Goal: Task Accomplishment & Management: Use online tool/utility

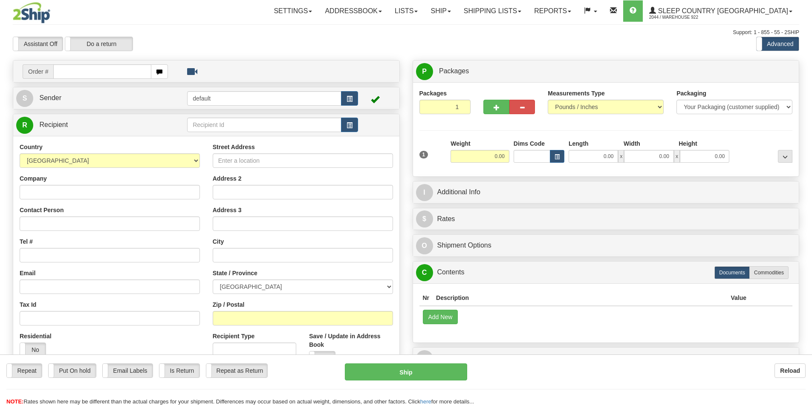
click at [115, 70] on input "text" at bounding box center [102, 71] width 98 height 14
type input "9000I119286"
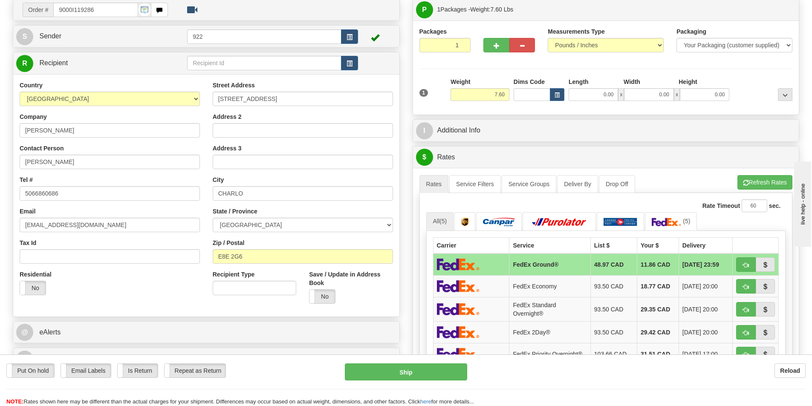
scroll to position [43, 0]
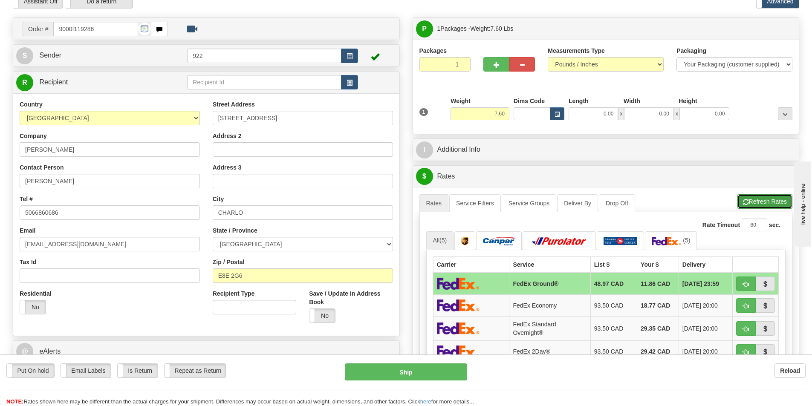
click at [763, 203] on button "Refresh Rates" at bounding box center [764, 201] width 55 height 14
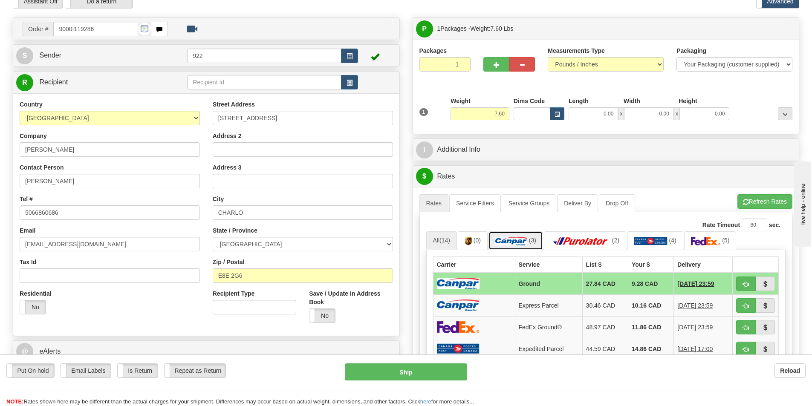
click at [511, 240] on img at bounding box center [511, 241] width 32 height 9
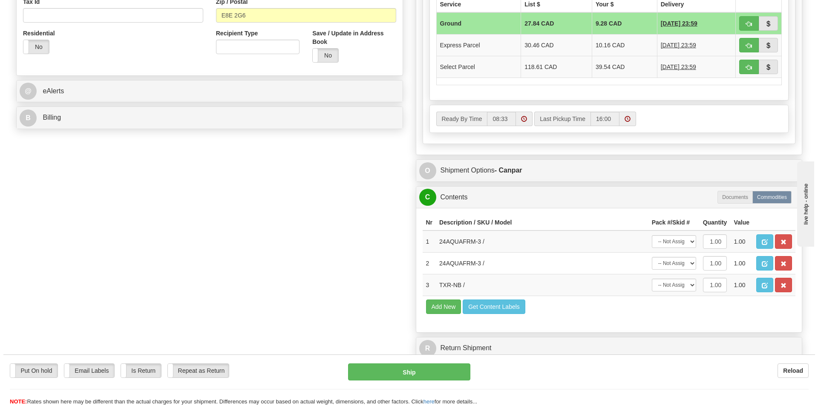
scroll to position [341, 0]
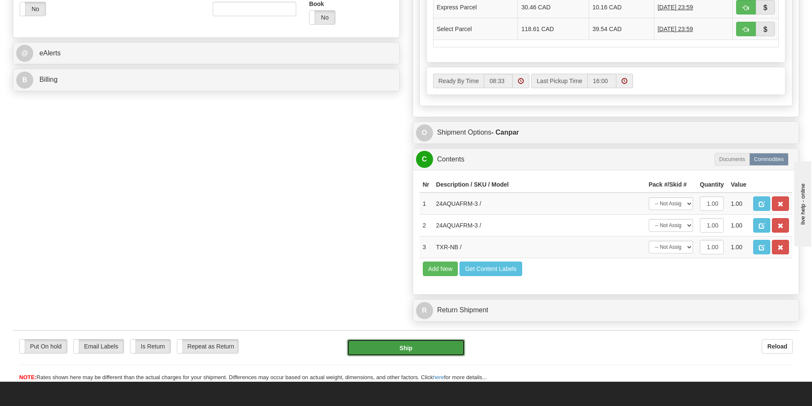
click at [402, 351] on button "Ship" at bounding box center [406, 347] width 118 height 17
type input "1"
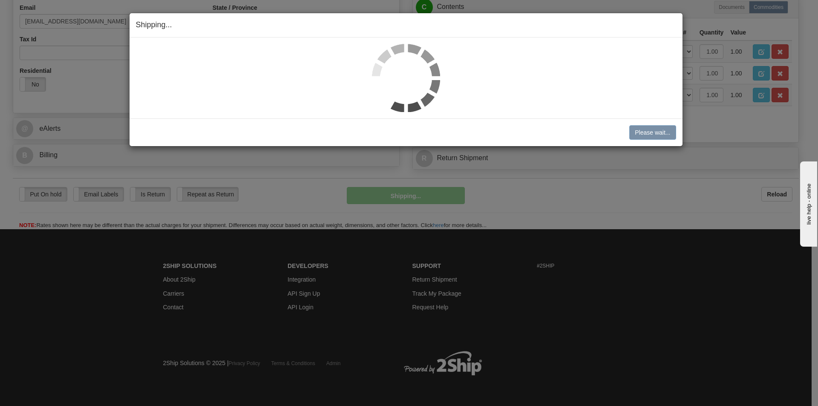
scroll to position [266, 0]
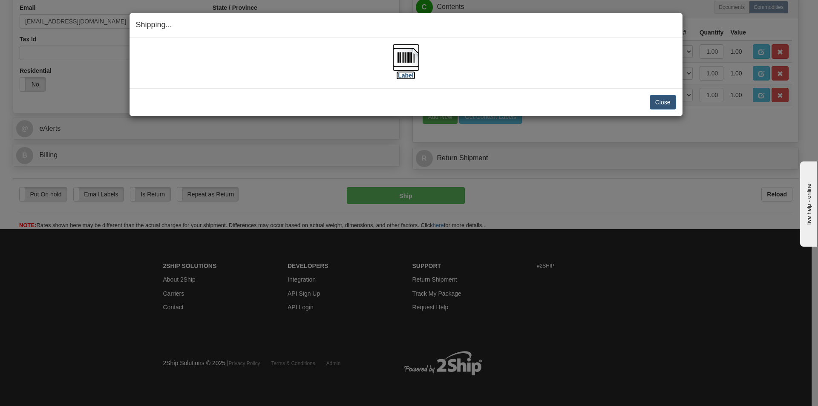
click at [409, 56] on img at bounding box center [406, 57] width 27 height 27
click at [664, 102] on button "Close" at bounding box center [663, 102] width 26 height 14
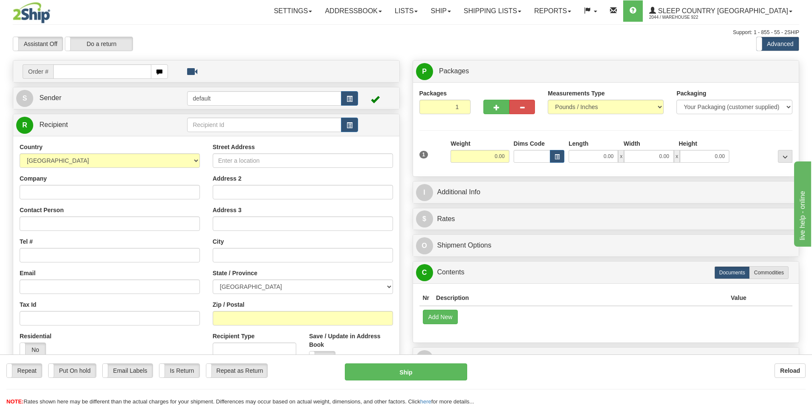
click at [121, 74] on input "text" at bounding box center [102, 71] width 98 height 14
type input "9000I108681"
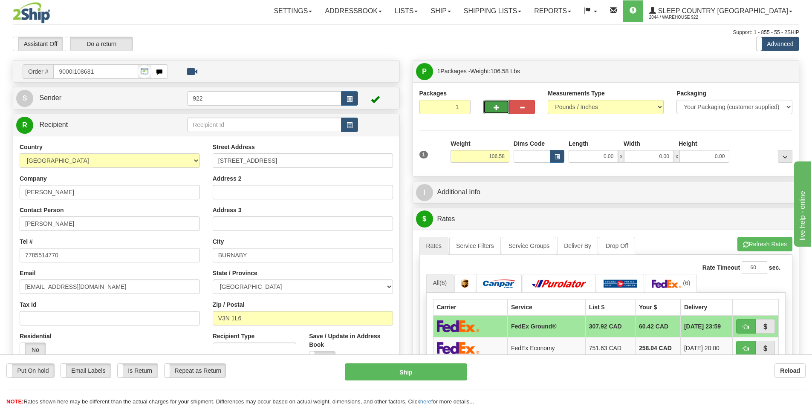
click at [496, 111] on button "button" at bounding box center [496, 107] width 26 height 14
type input "2"
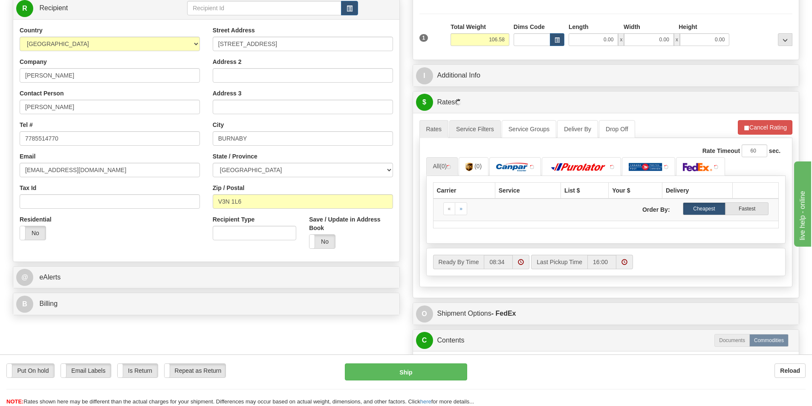
scroll to position [128, 0]
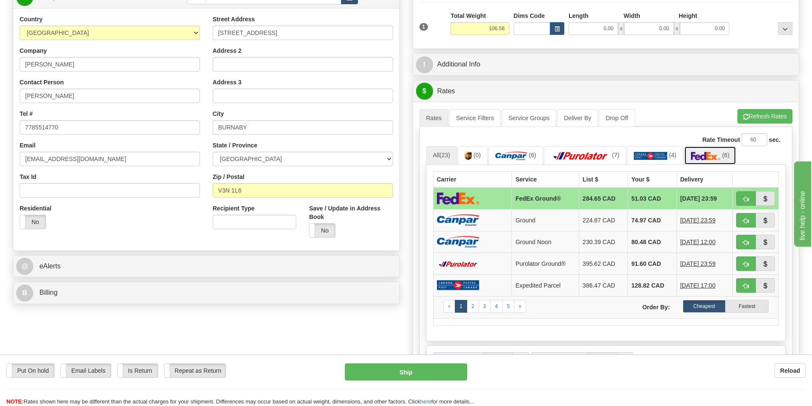
click at [706, 155] on img at bounding box center [706, 156] width 30 height 9
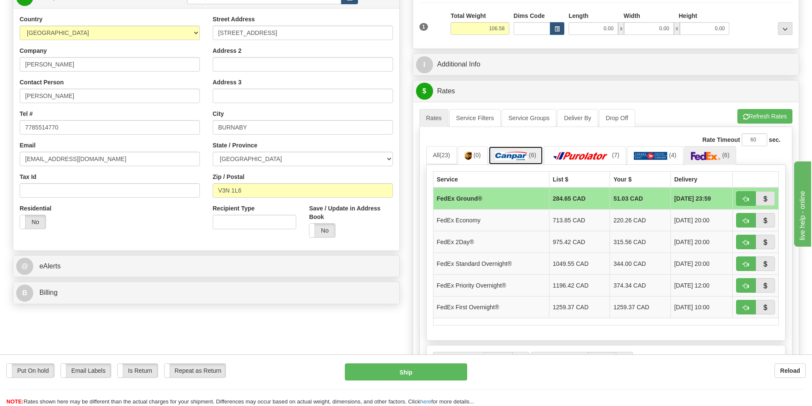
click at [515, 155] on img at bounding box center [511, 156] width 32 height 9
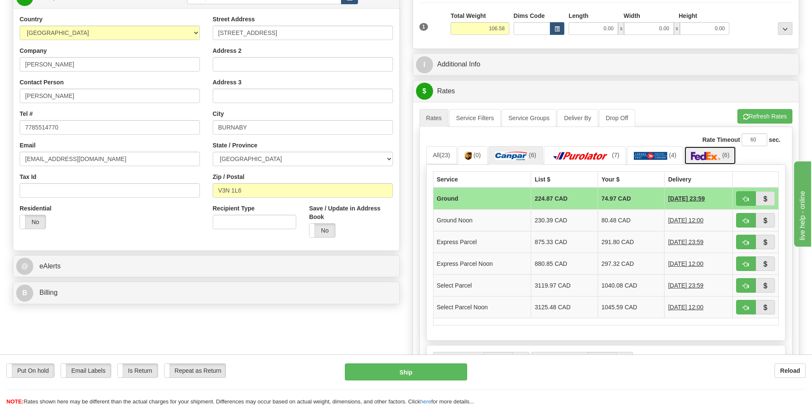
click at [710, 159] on img at bounding box center [706, 156] width 30 height 9
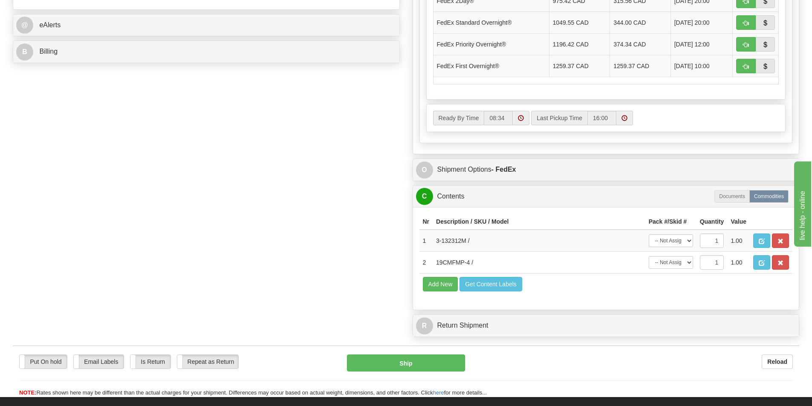
scroll to position [426, 0]
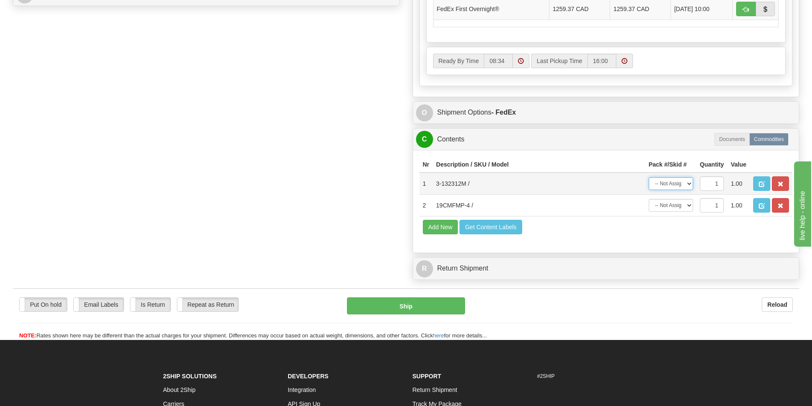
click at [691, 187] on select "-- Not Assigned -- Package 1 Package 2" at bounding box center [671, 183] width 44 height 13
select select "0"
click at [649, 177] on select "-- Not Assigned -- Package 1 Package 2" at bounding box center [671, 183] width 44 height 13
click at [690, 206] on select "-- Not Assigned -- Package 1 Package 2" at bounding box center [671, 205] width 44 height 13
select select "1"
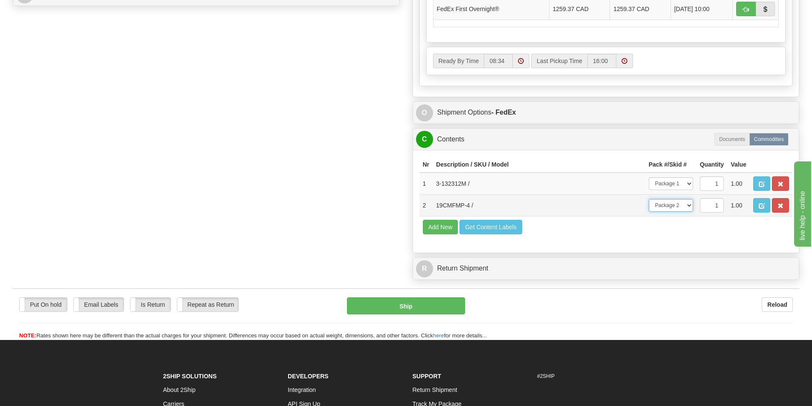
click at [649, 199] on select "-- Not Assigned -- Package 1 Package 2" at bounding box center [671, 205] width 44 height 13
click at [589, 199] on td "19CMFMP-4 /" at bounding box center [539, 206] width 213 height 22
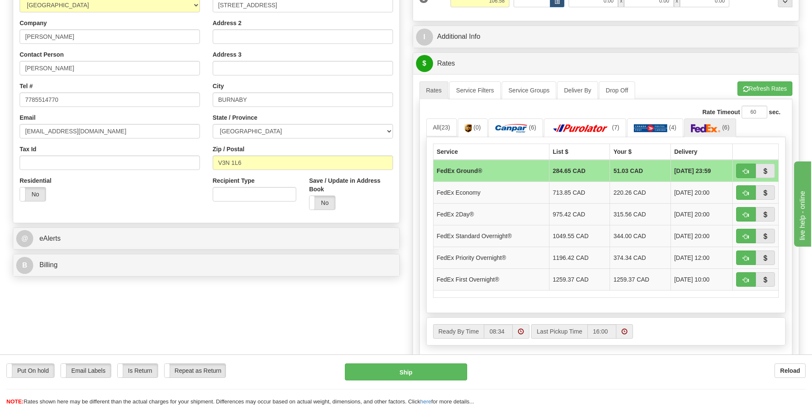
scroll to position [128, 0]
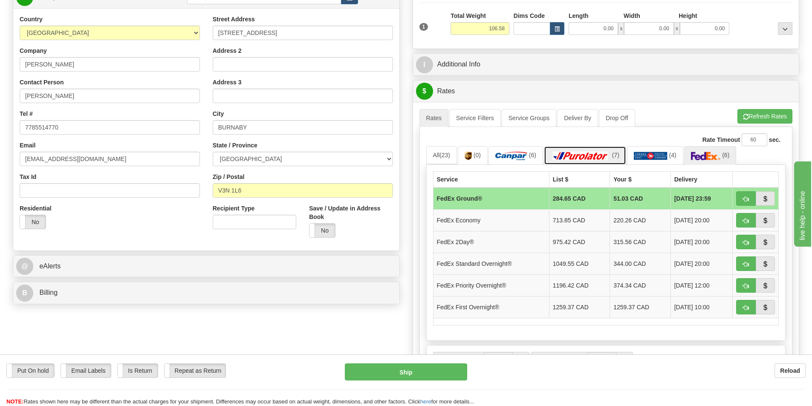
click at [584, 152] on img at bounding box center [581, 156] width 60 height 9
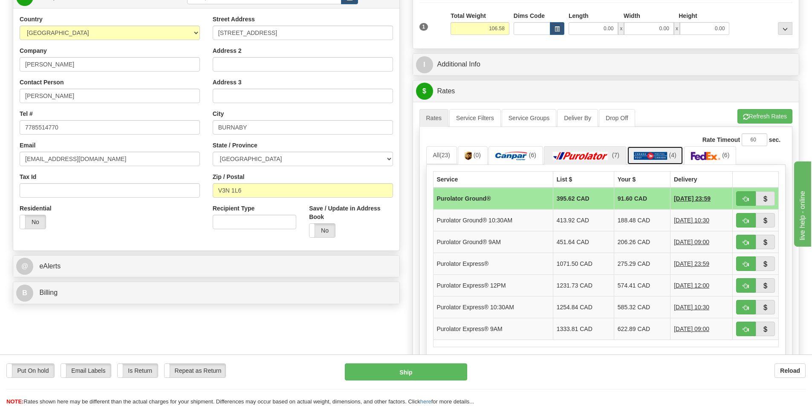
click at [658, 157] on img at bounding box center [651, 156] width 34 height 9
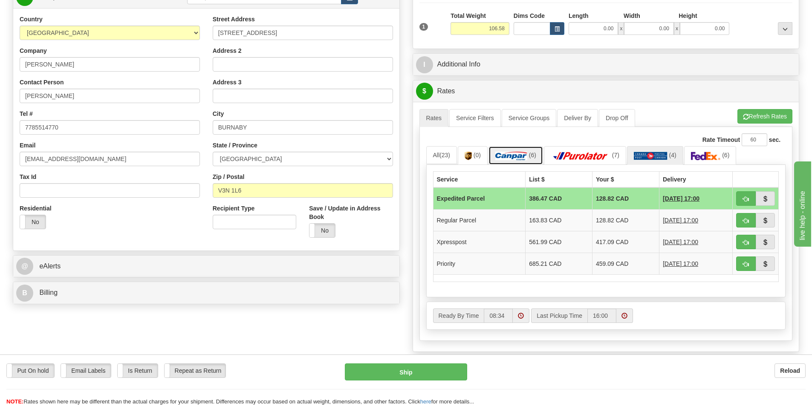
click at [513, 158] on img at bounding box center [511, 156] width 32 height 9
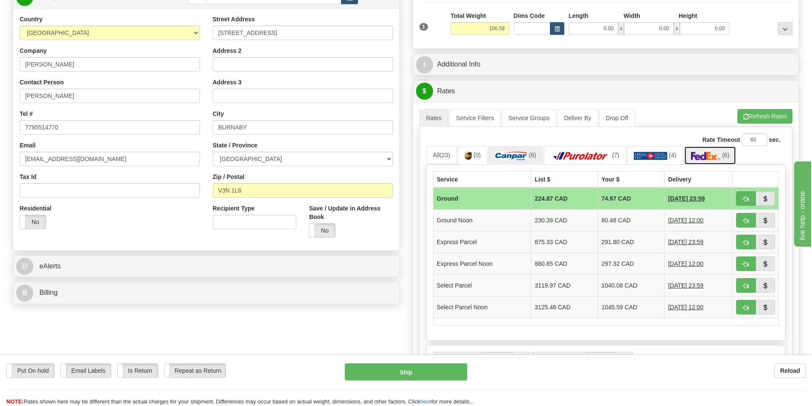
click at [709, 151] on link "(6)" at bounding box center [710, 155] width 52 height 18
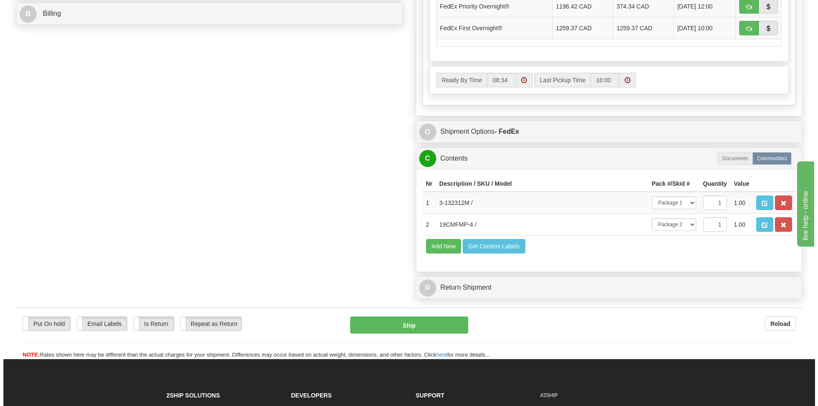
scroll to position [426, 0]
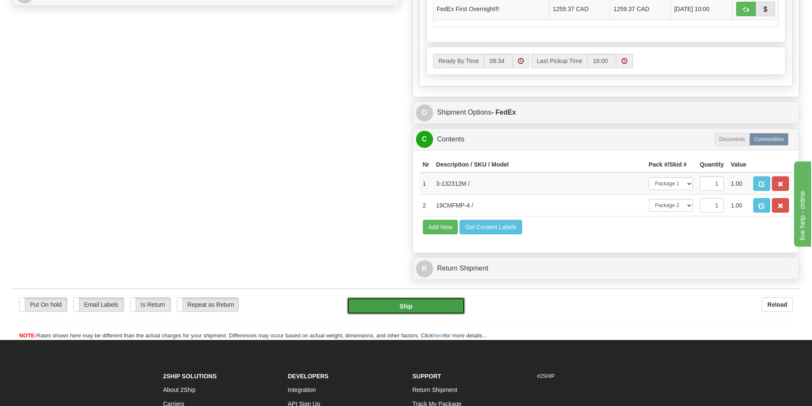
click at [416, 306] on button "Ship" at bounding box center [406, 306] width 118 height 17
type input "92"
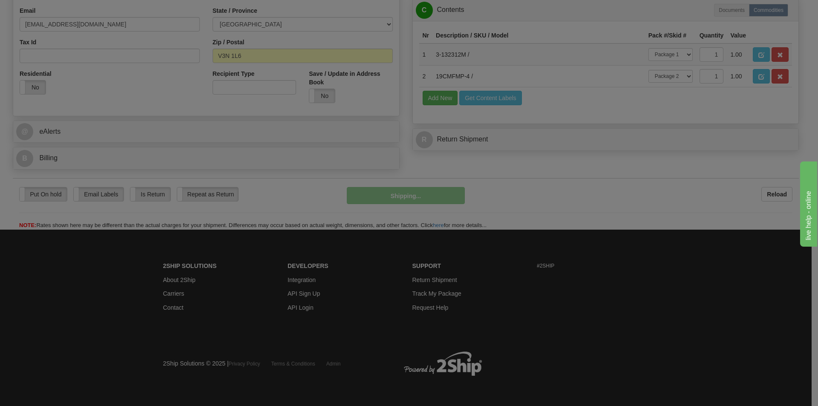
scroll to position [263, 0]
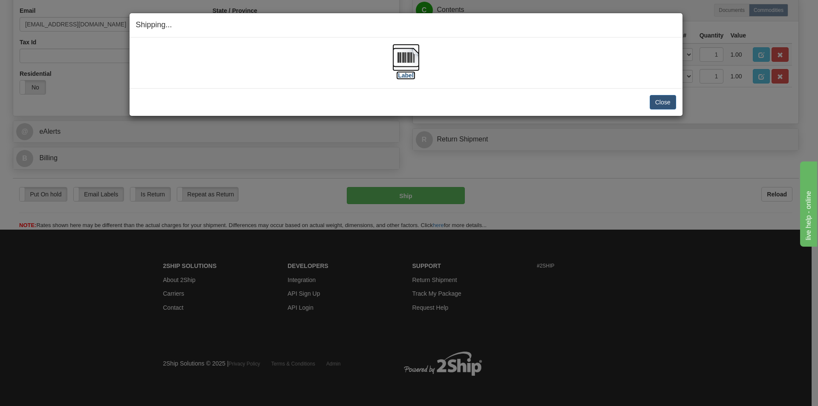
click at [414, 61] on img at bounding box center [406, 57] width 27 height 27
